Goal: Task Accomplishment & Management: Manage account settings

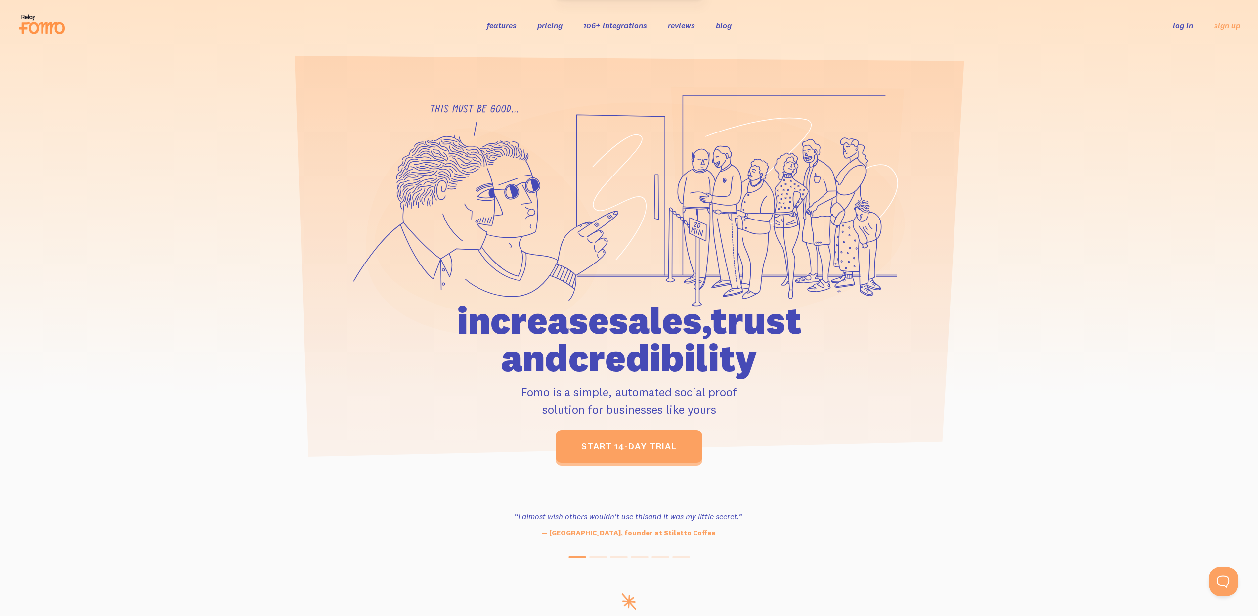
click at [1182, 28] on link "log in" at bounding box center [1183, 25] width 20 height 10
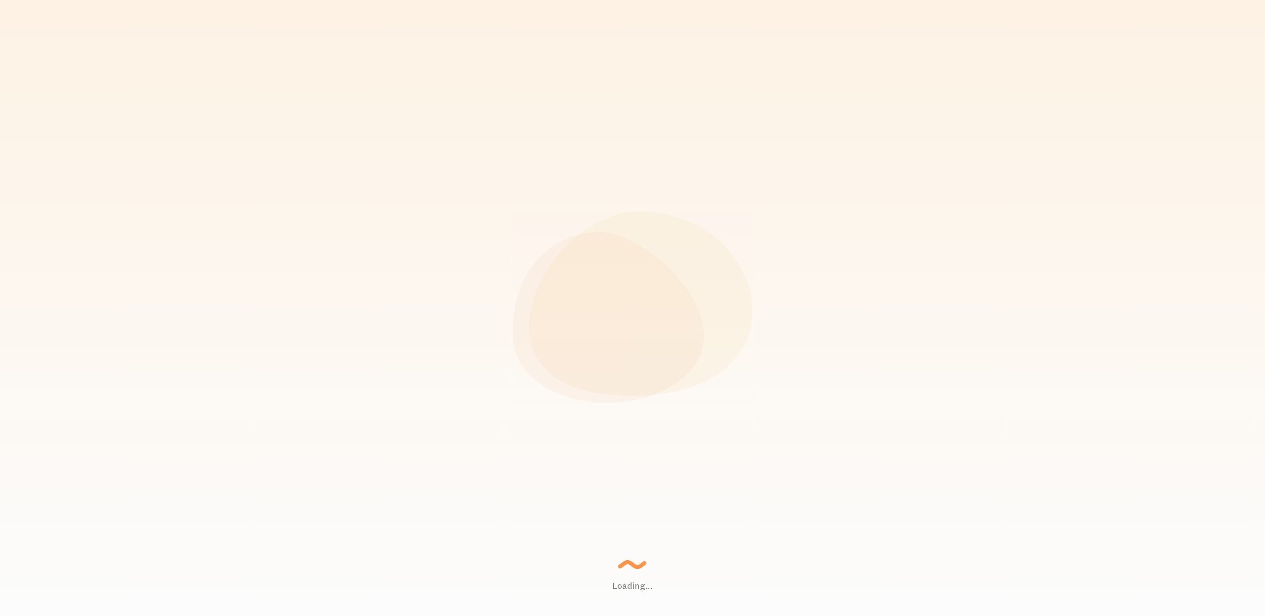
scroll to position [493933, 493097]
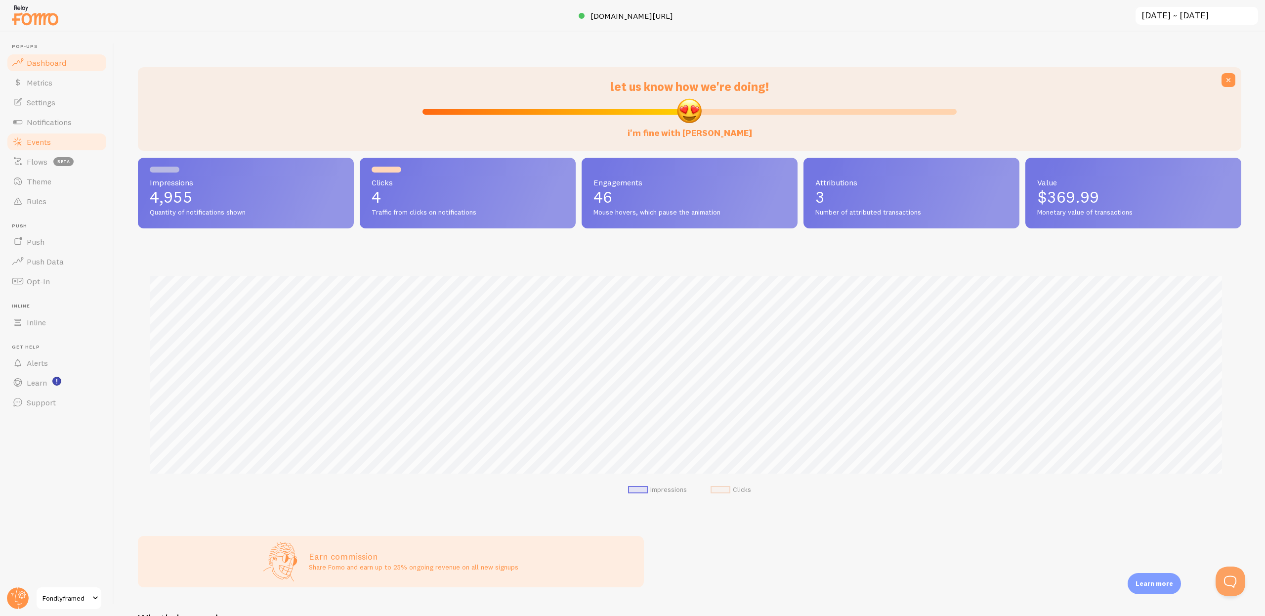
click at [43, 134] on link "Events" at bounding box center [57, 142] width 102 height 20
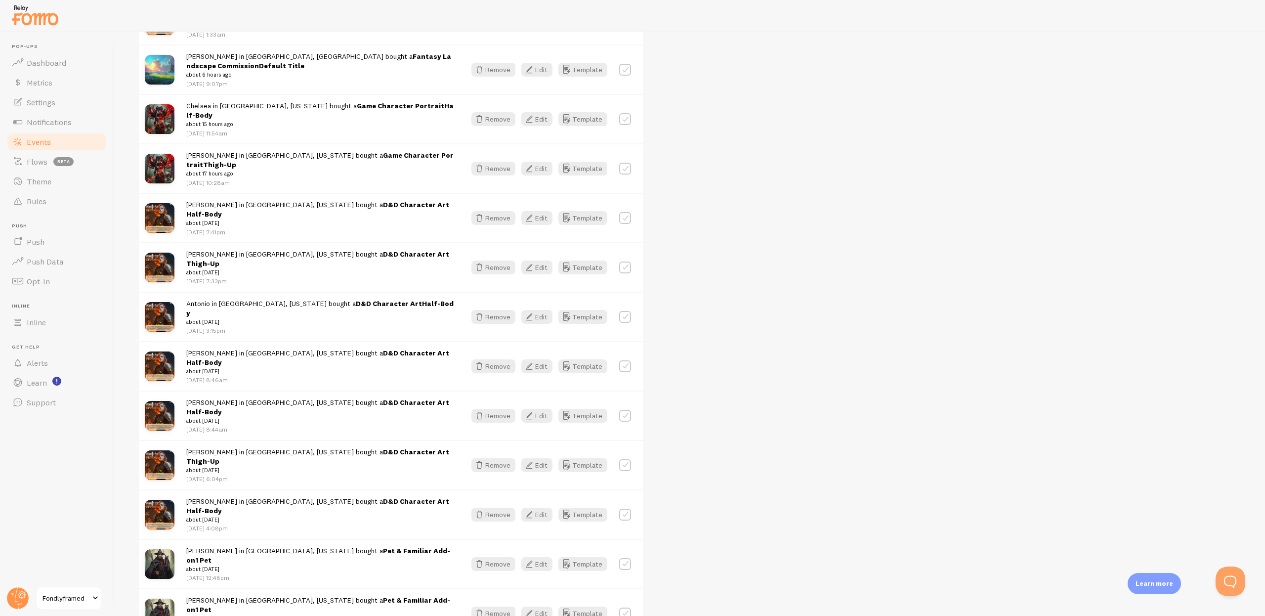
scroll to position [212, 0]
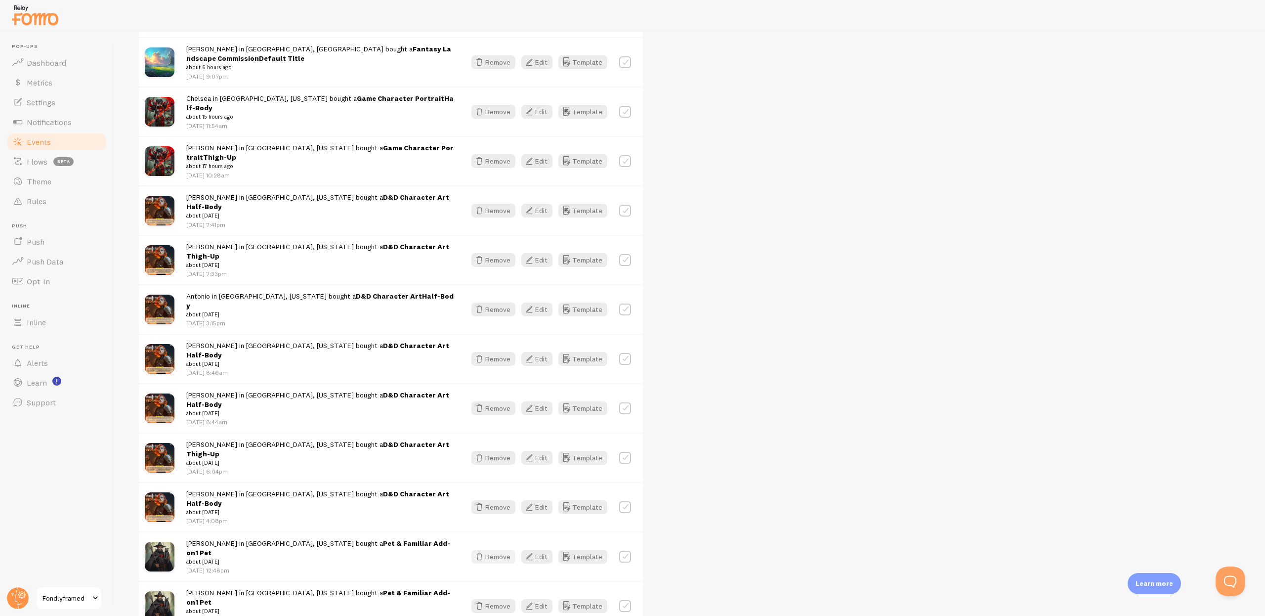
click at [494, 550] on button "Remove" at bounding box center [493, 557] width 44 height 14
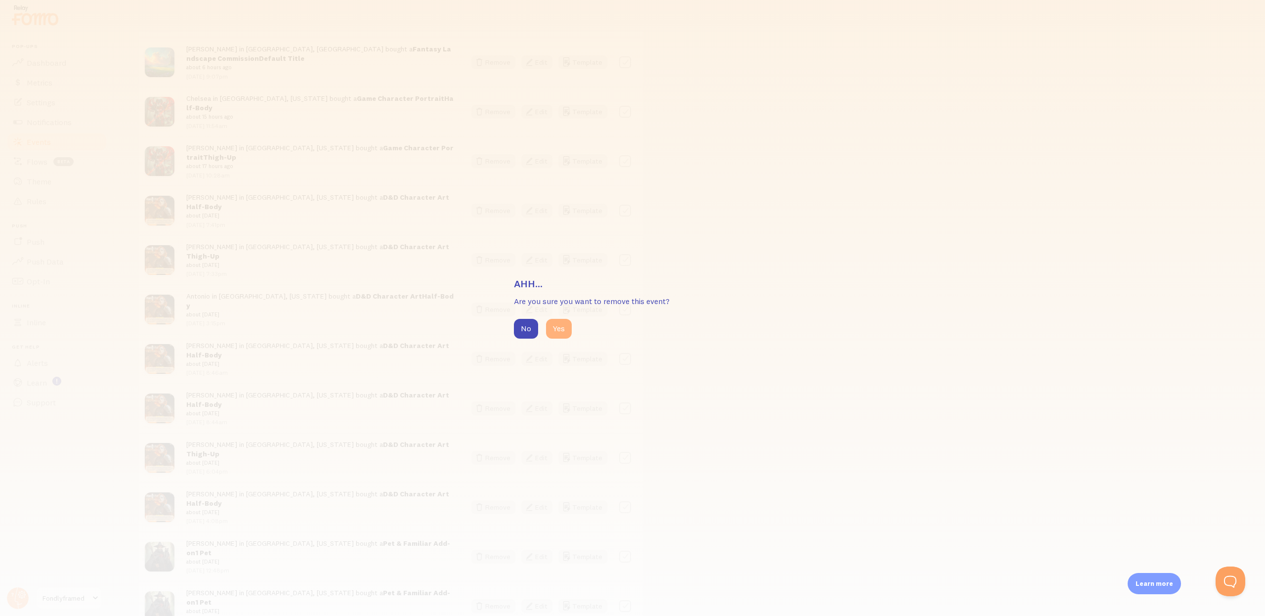
click at [562, 337] on button "Yes" at bounding box center [559, 329] width 26 height 20
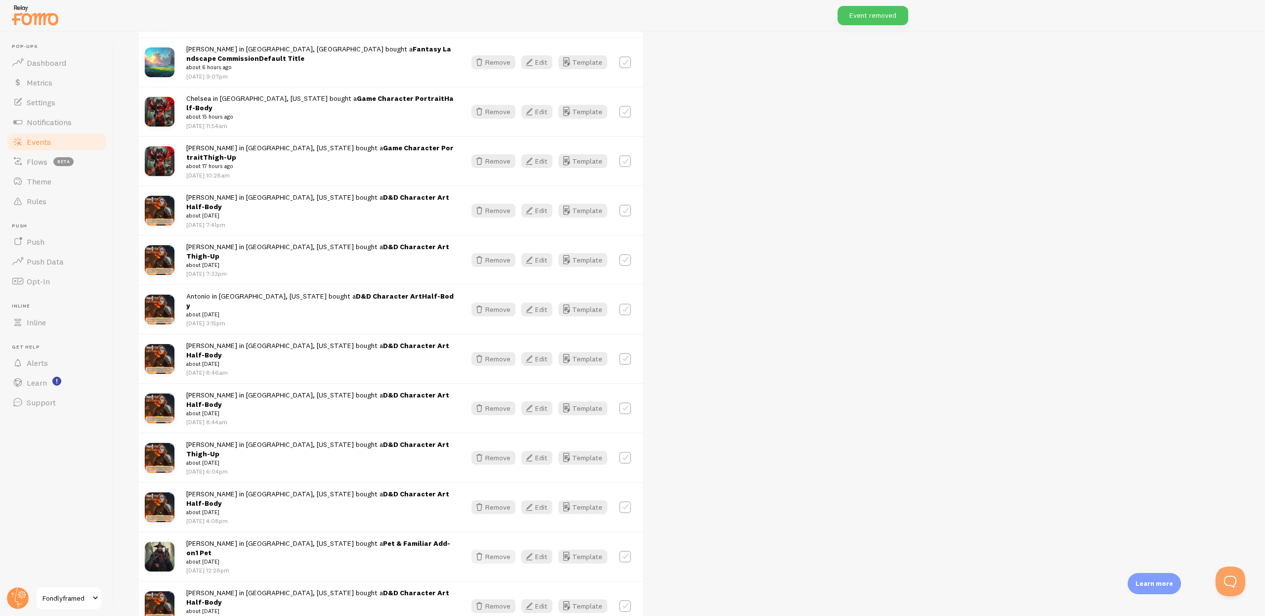
click at [501, 550] on button "Remove" at bounding box center [493, 557] width 44 height 14
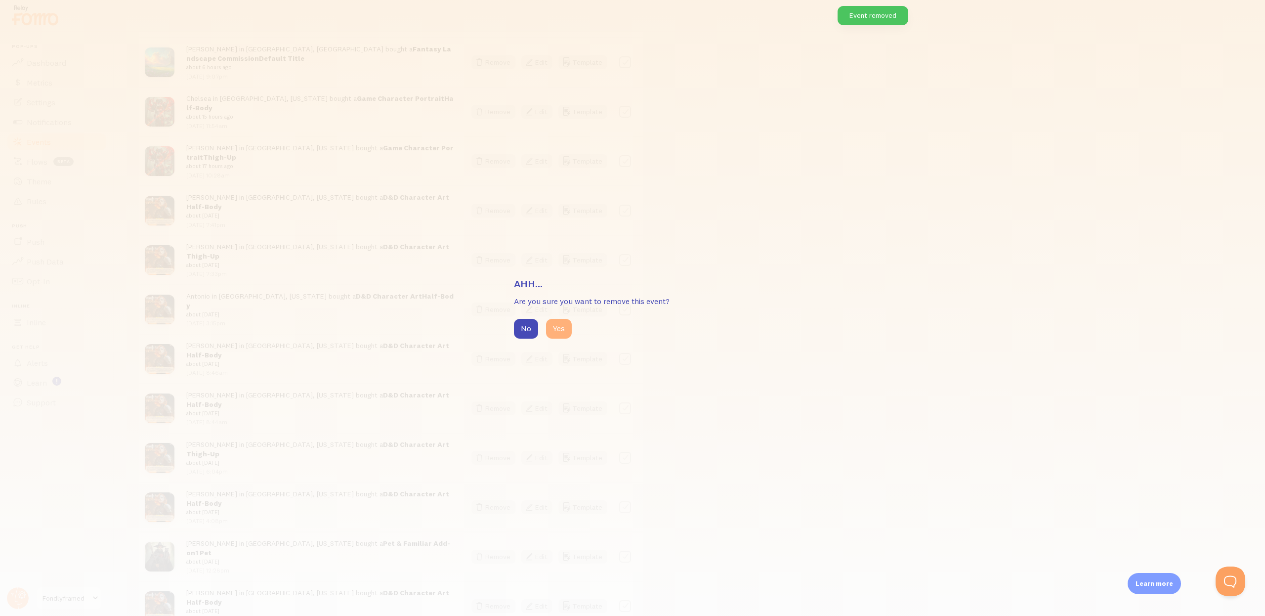
click at [560, 331] on button "Yes" at bounding box center [559, 329] width 26 height 20
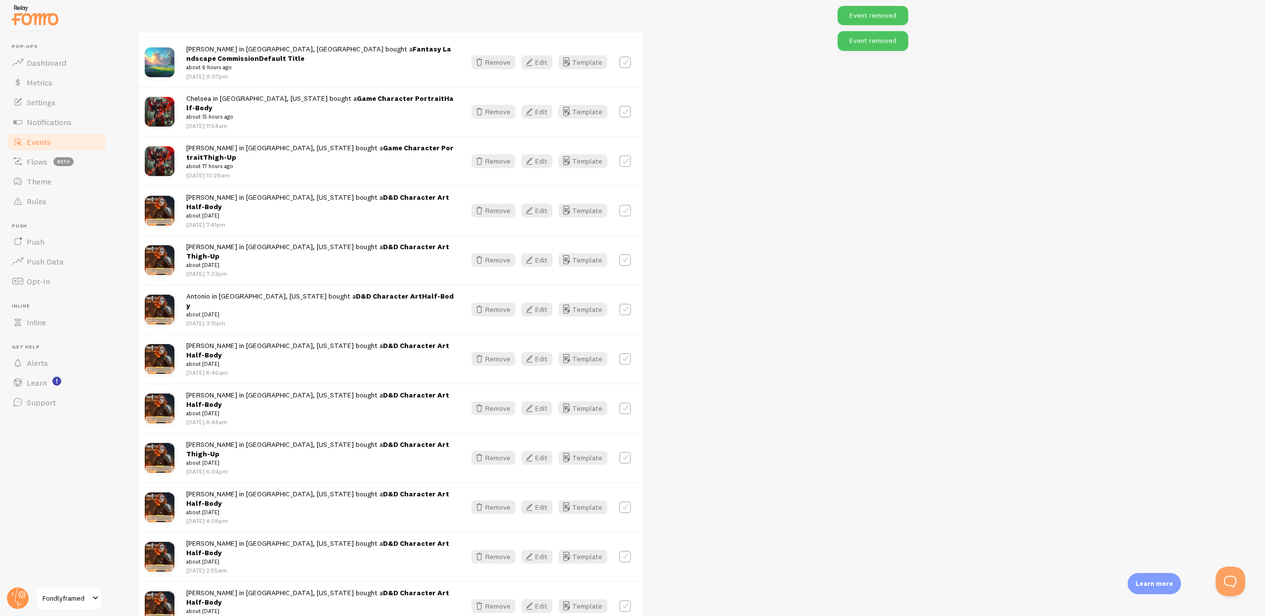
scroll to position [0, 0]
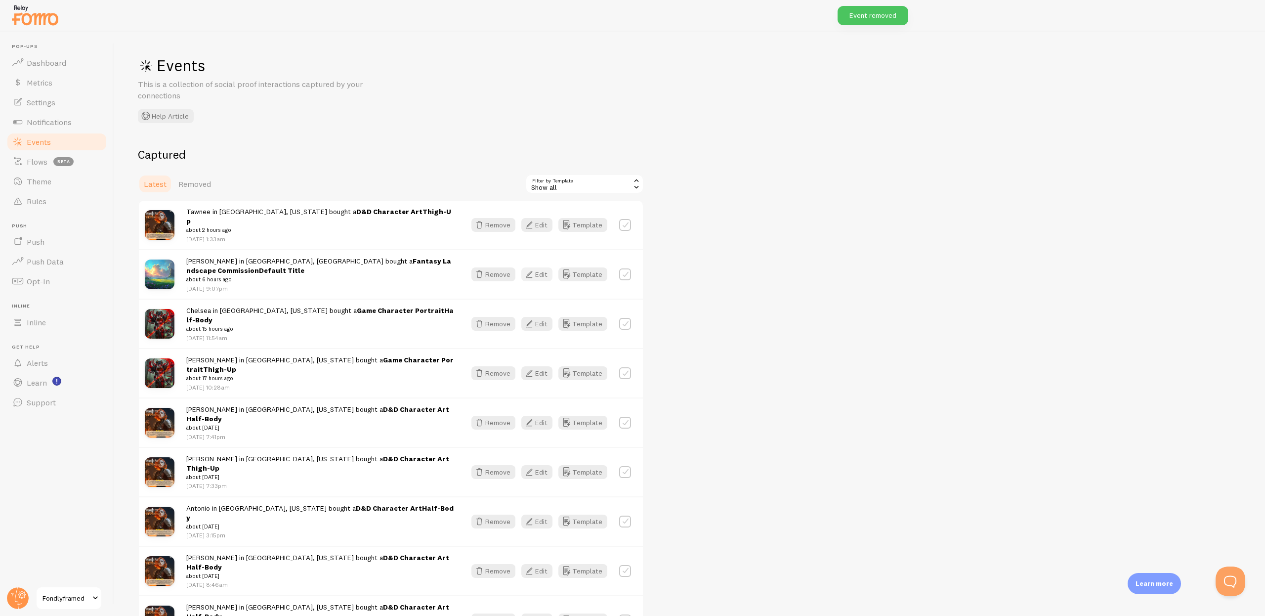
click at [549, 267] on button "Edit" at bounding box center [536, 274] width 31 height 14
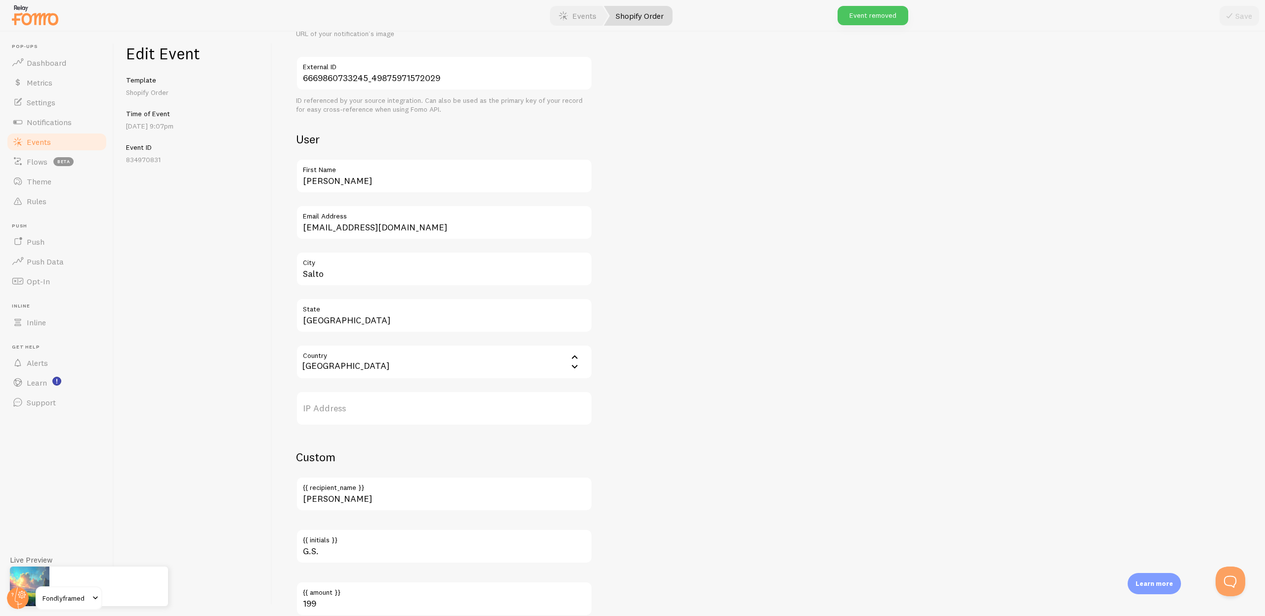
scroll to position [344, 0]
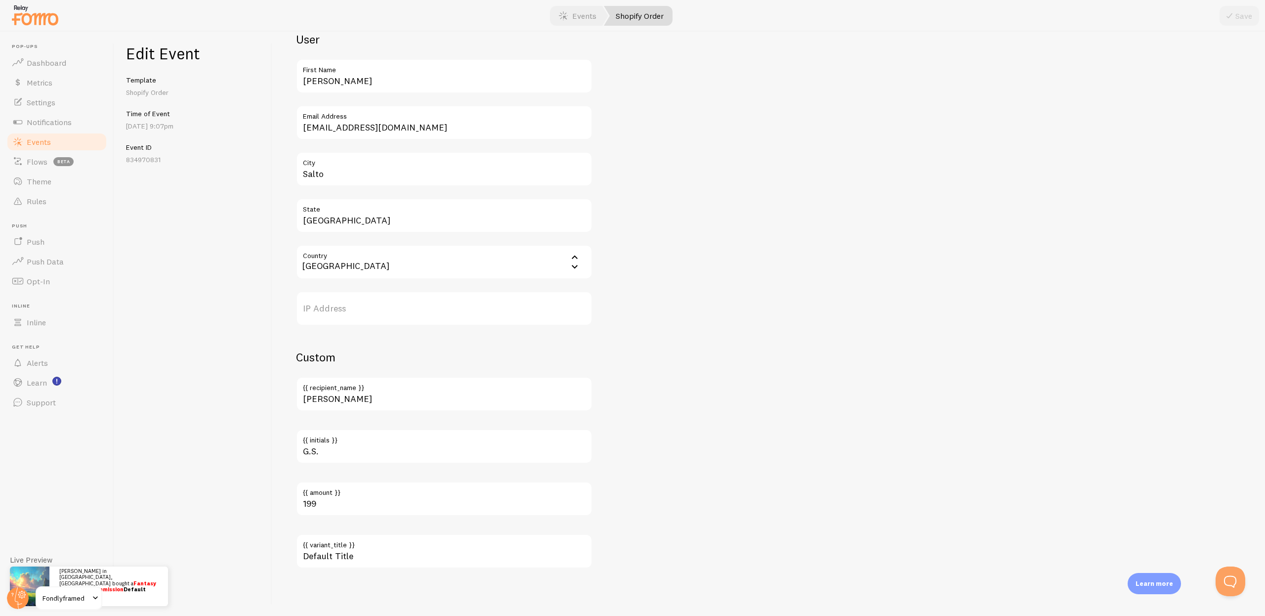
click at [358, 549] on label "{{ variant_title }}" at bounding box center [444, 542] width 297 height 17
click at [358, 549] on input "Default Title" at bounding box center [444, 551] width 297 height 35
drag, startPoint x: 355, startPoint y: 554, endPoint x: 259, endPoint y: 553, distance: 96.4
click at [259, 553] on div "Edit Event Template Shopify Order Time of Event Aug 15th @ 9:07pm Event ID 8349…" at bounding box center [689, 324] width 1151 height 584
type input "[1]"
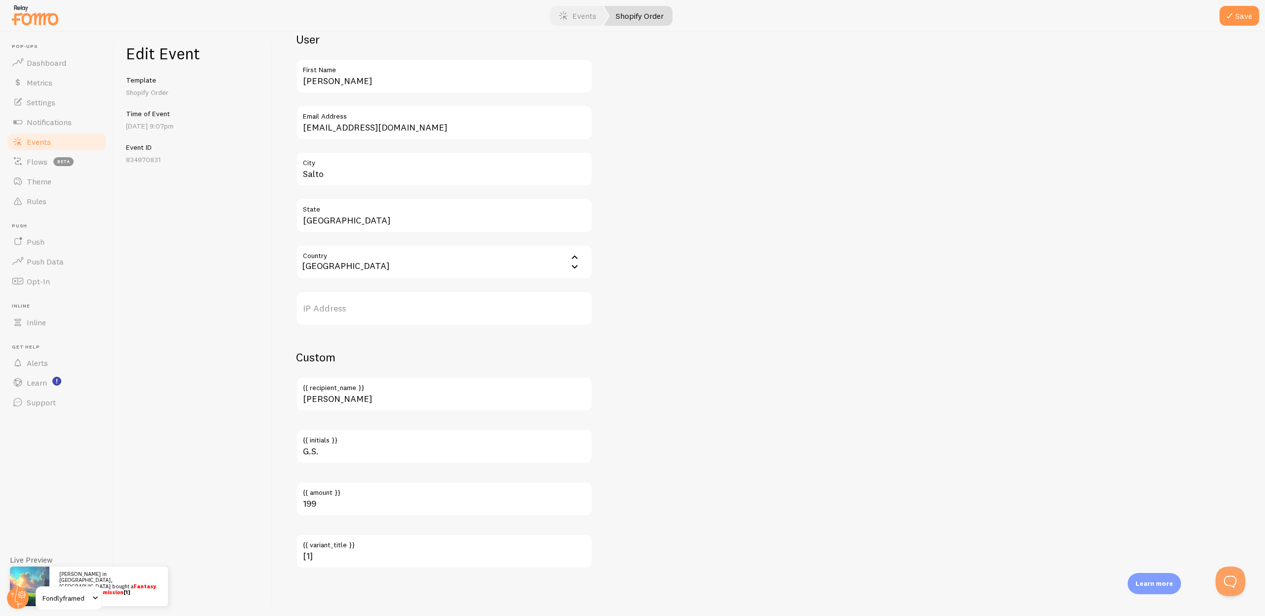
click at [809, 459] on div "Meta Fantasy Landscape Commission Title This text will be bolded in your notifi…" at bounding box center [768, 139] width 945 height 857
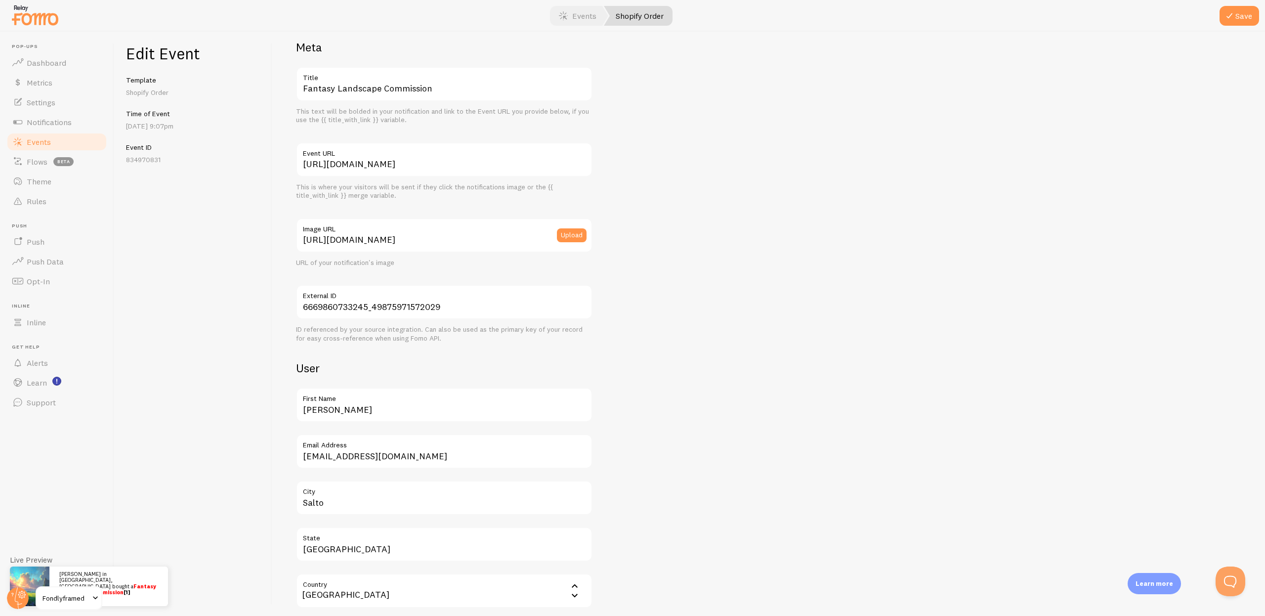
scroll to position [0, 0]
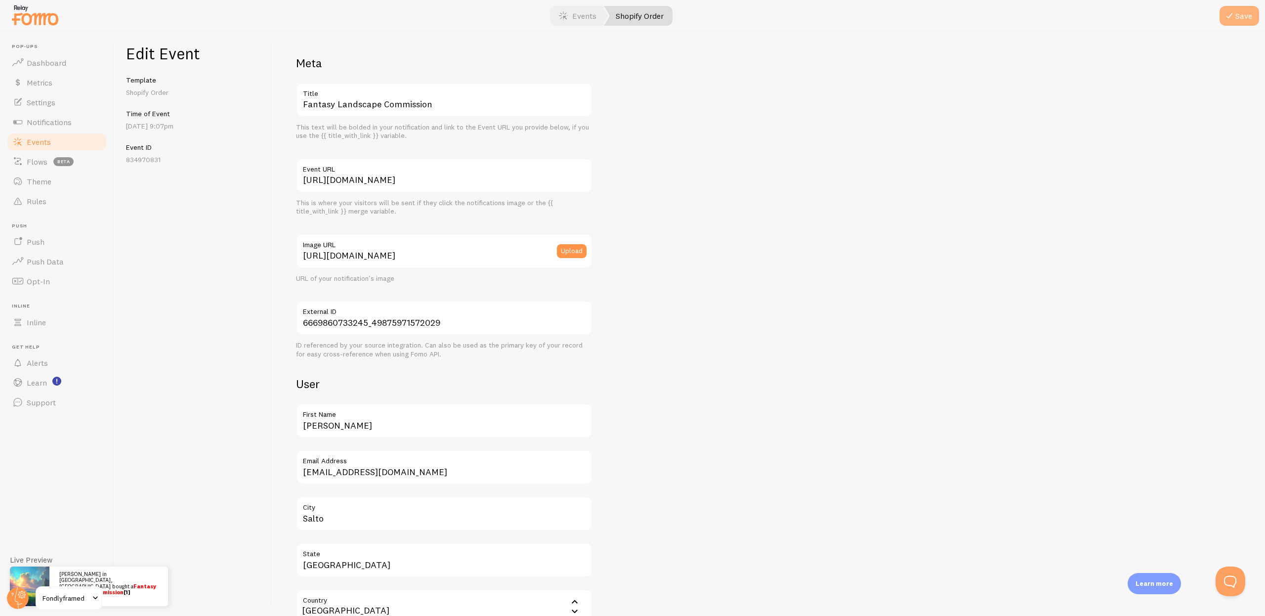
click at [1246, 15] on button "Save" at bounding box center [1240, 16] width 40 height 20
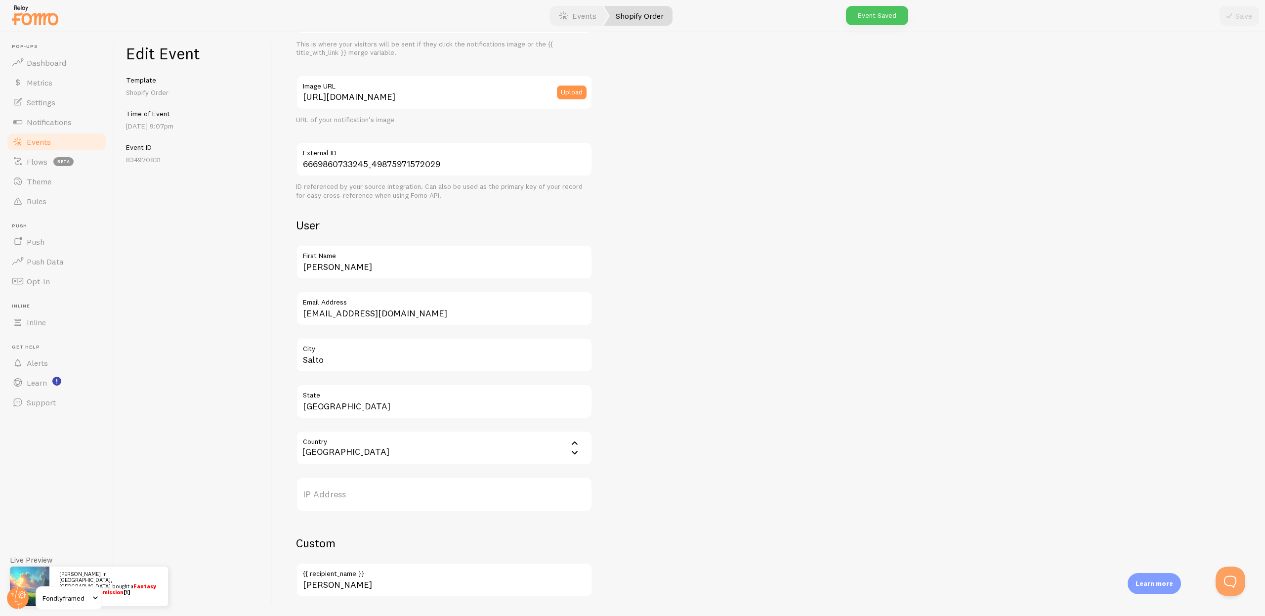
scroll to position [344, 0]
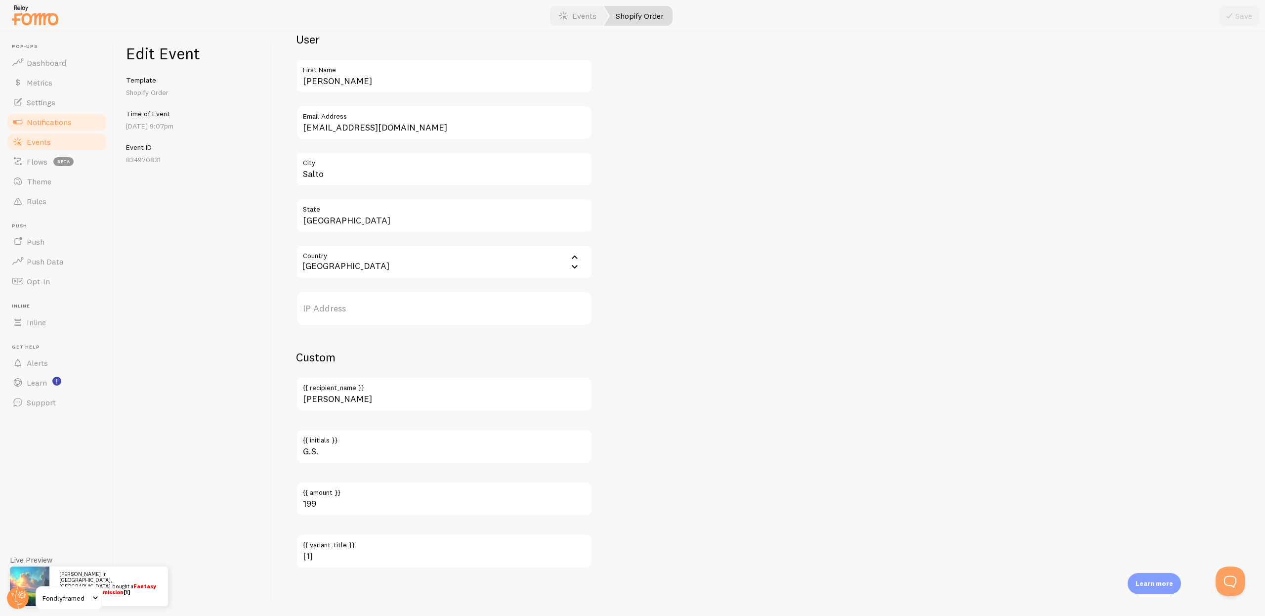
click at [50, 126] on span "Notifications" at bounding box center [49, 122] width 45 height 10
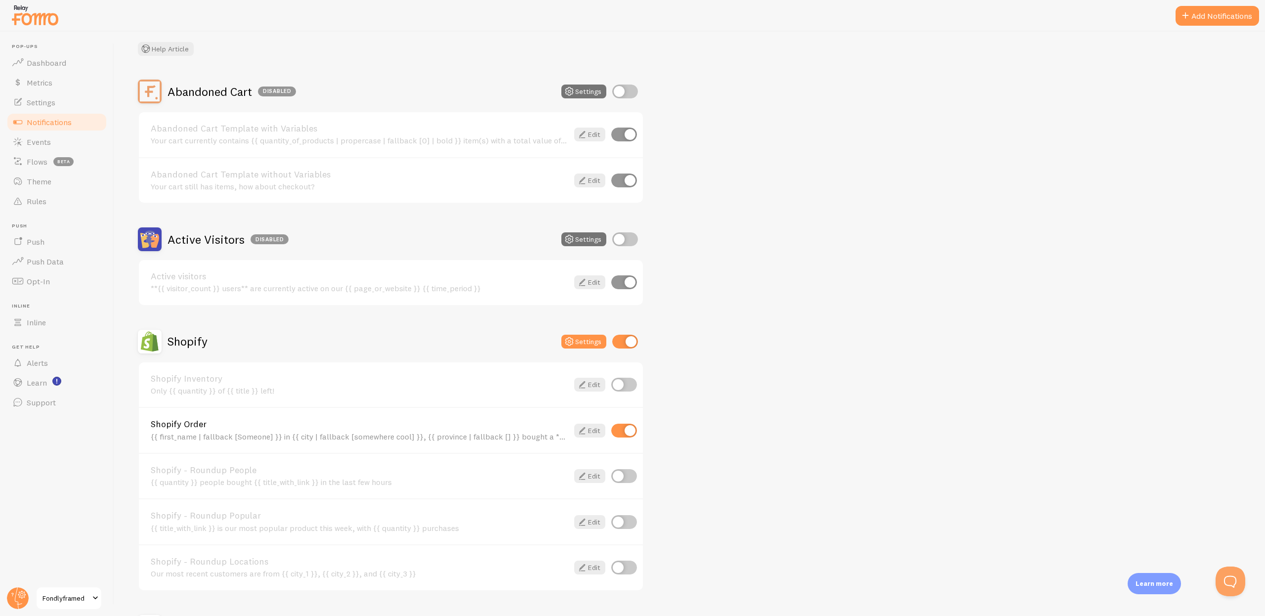
scroll to position [70, 0]
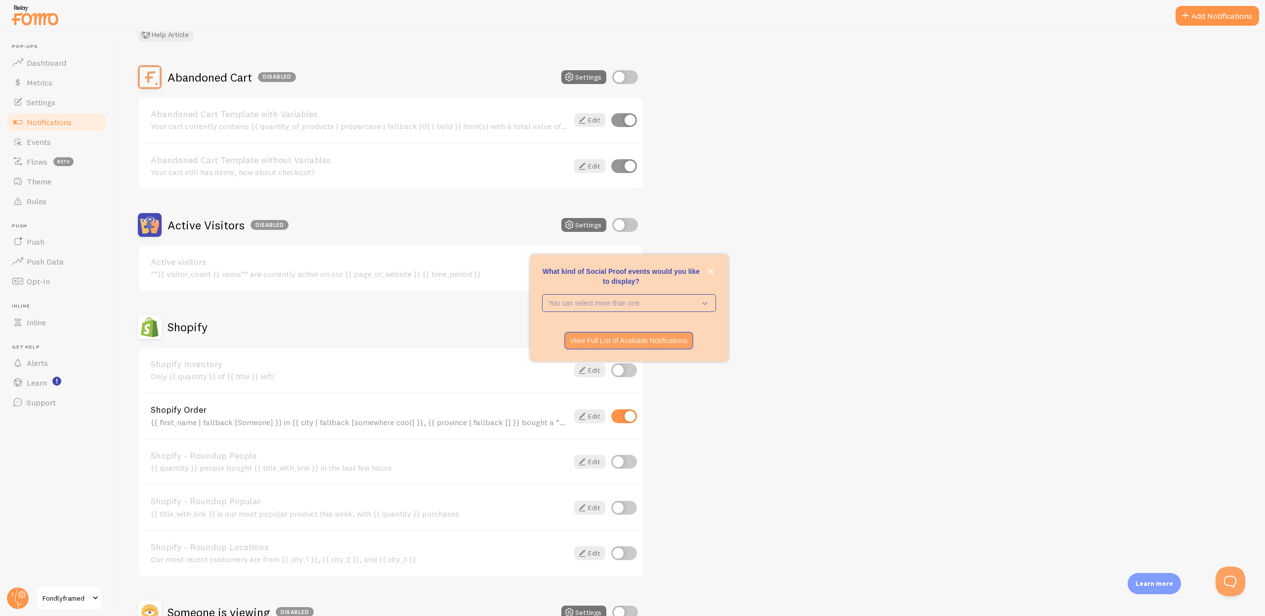
click at [286, 41] on div "Notifications Your Connections and their Notifications Help Article" at bounding box center [690, 13] width 1104 height 56
